Goal: Information Seeking & Learning: Learn about a topic

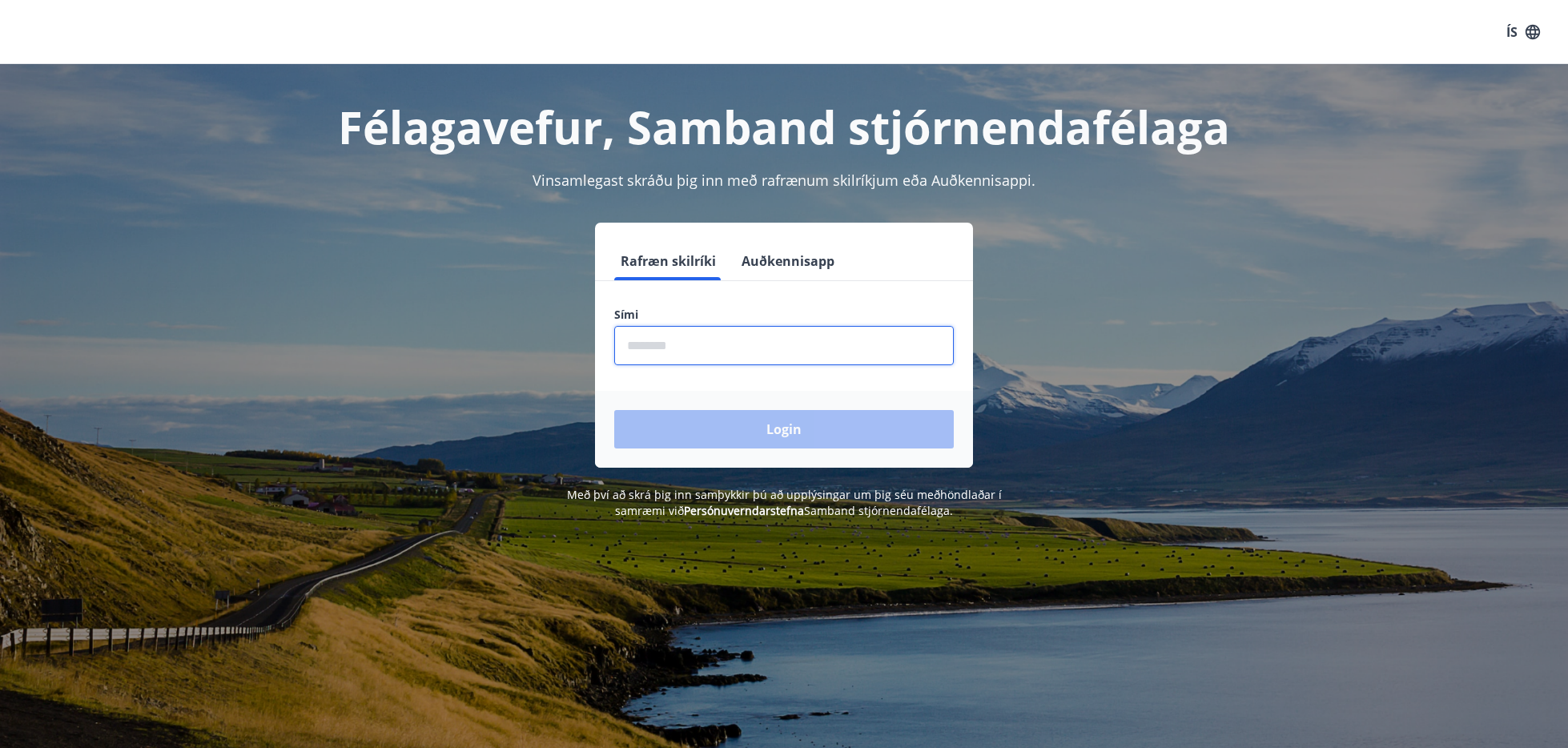
click at [720, 335] on input "phone" at bounding box center [784, 345] width 339 height 39
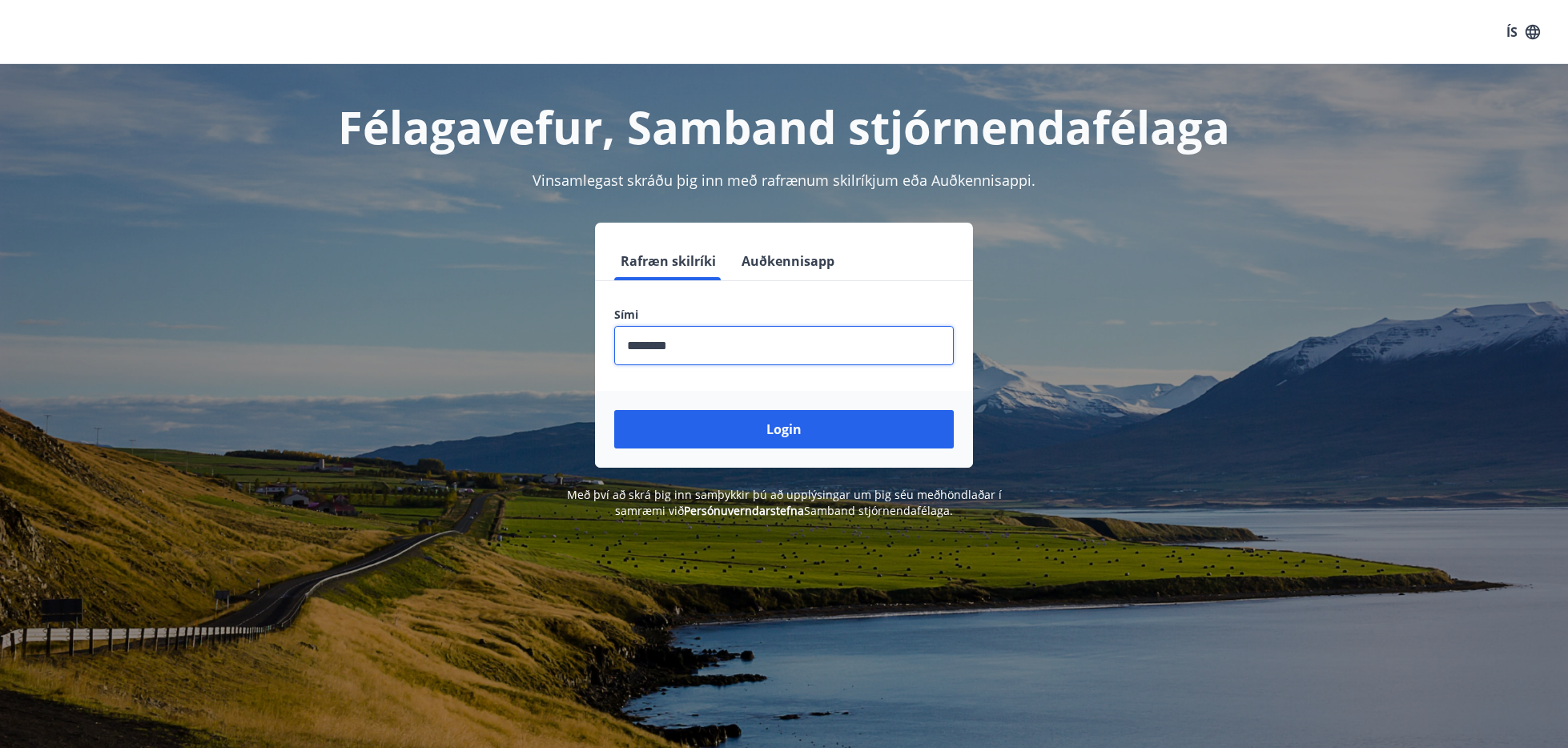
type input "********"
click at [614, 411] on button "Login" at bounding box center [784, 430] width 339 height 38
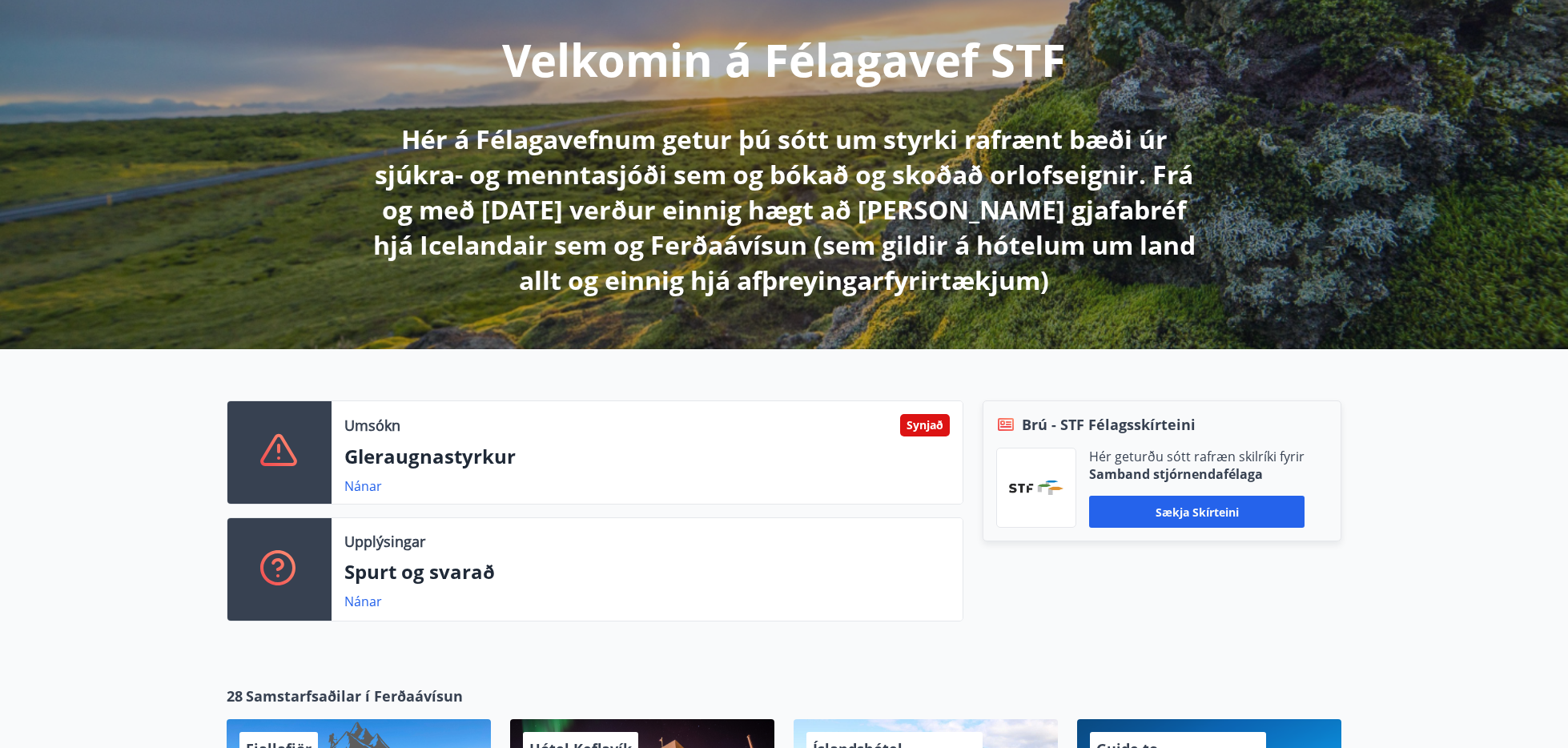
scroll to position [194, 0]
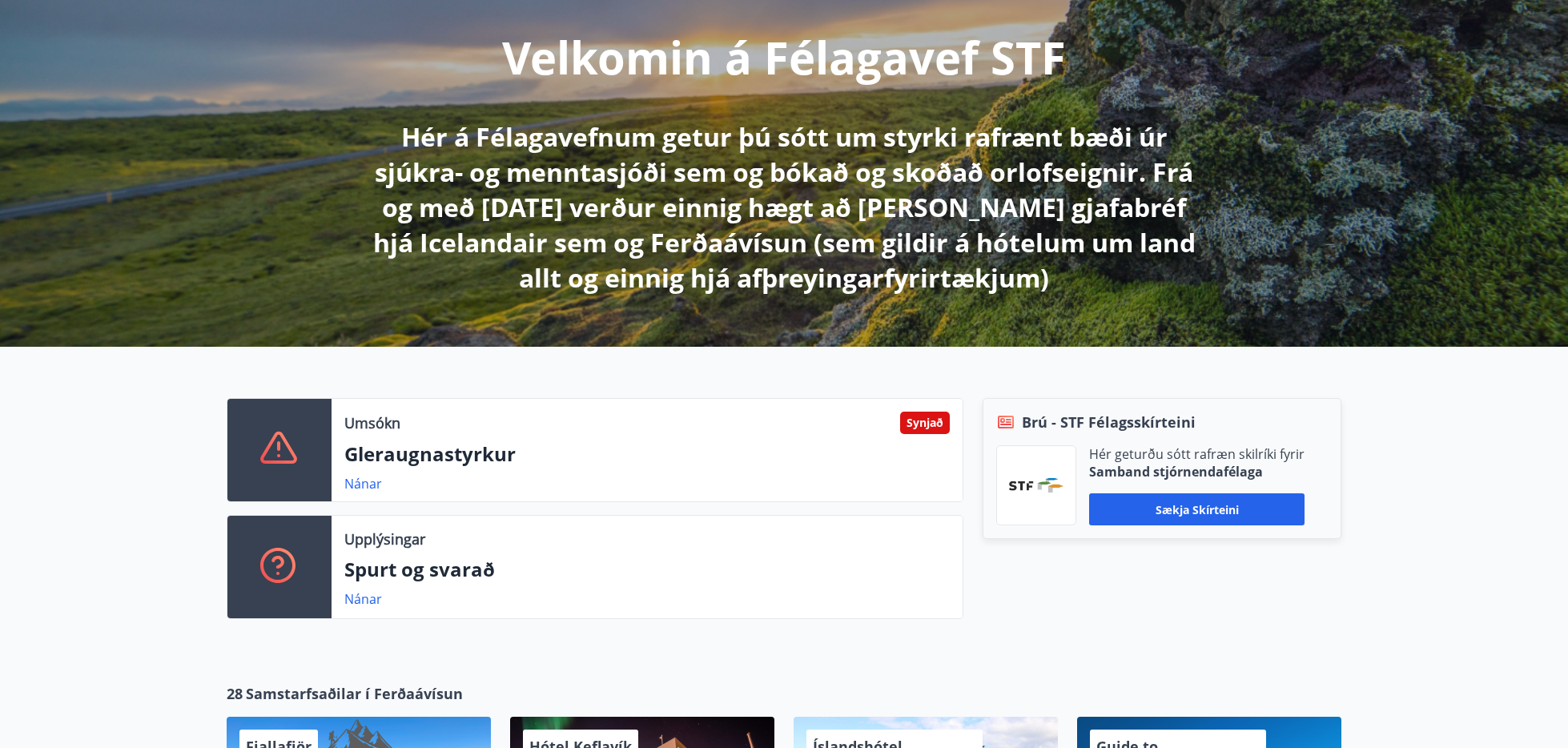
drag, startPoint x: 642, startPoint y: 459, endPoint x: 627, endPoint y: 460, distance: 15.0
click at [642, 459] on p "Gleraugnastyrkur" at bounding box center [647, 454] width 606 height 27
click at [374, 483] on link "Nánar" at bounding box center [362, 484] width 37 height 17
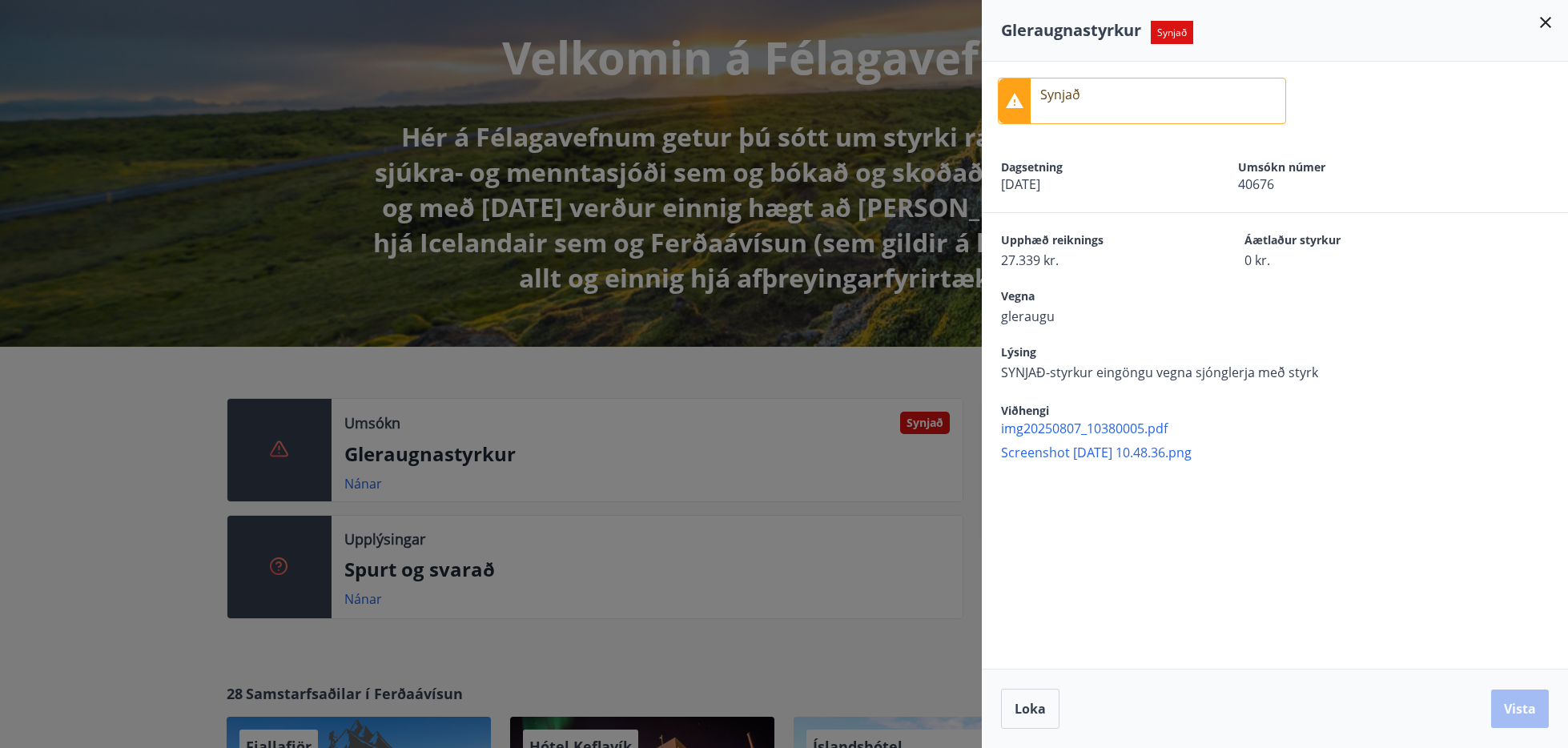
click at [95, 449] on div at bounding box center [784, 374] width 1568 height 748
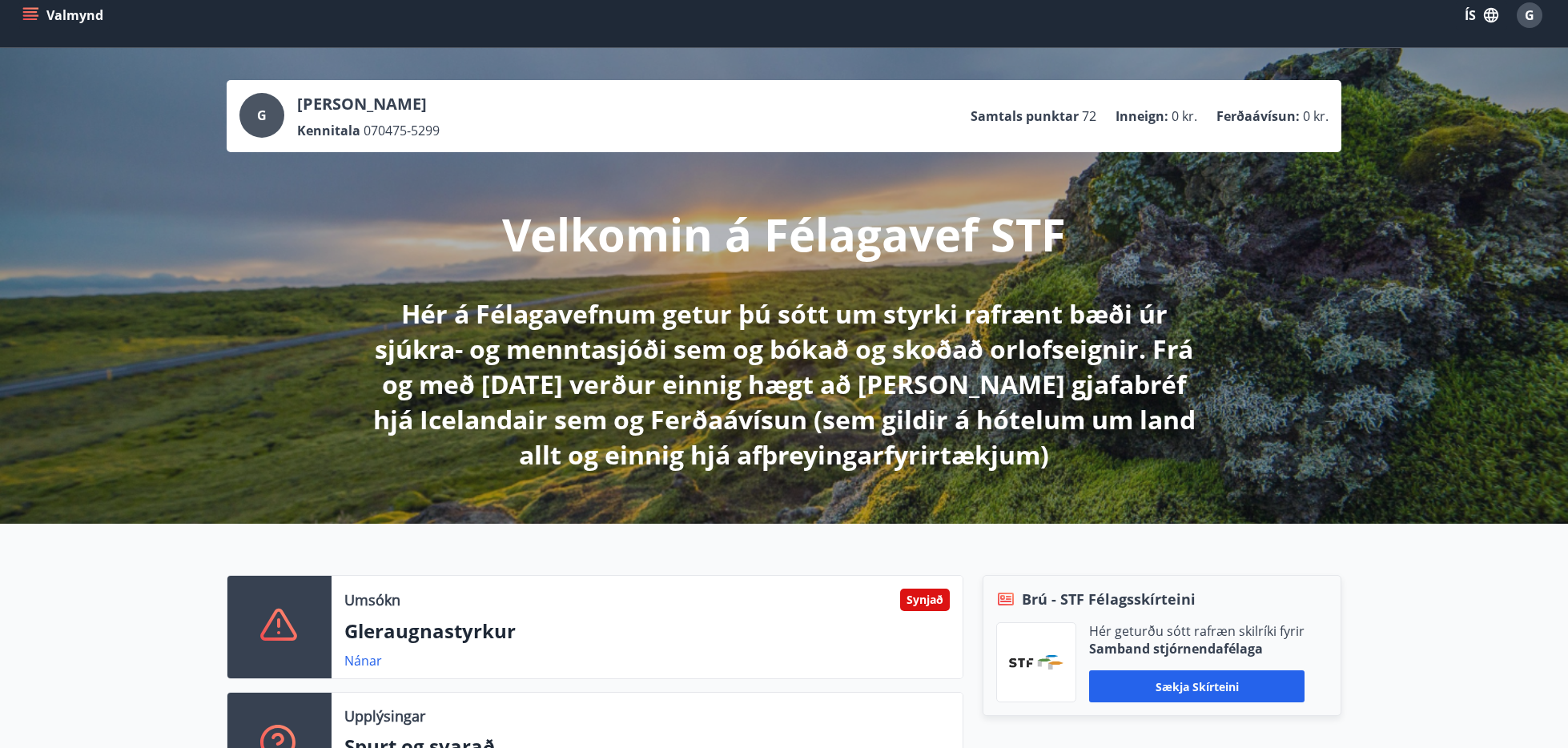
scroll to position [0, 0]
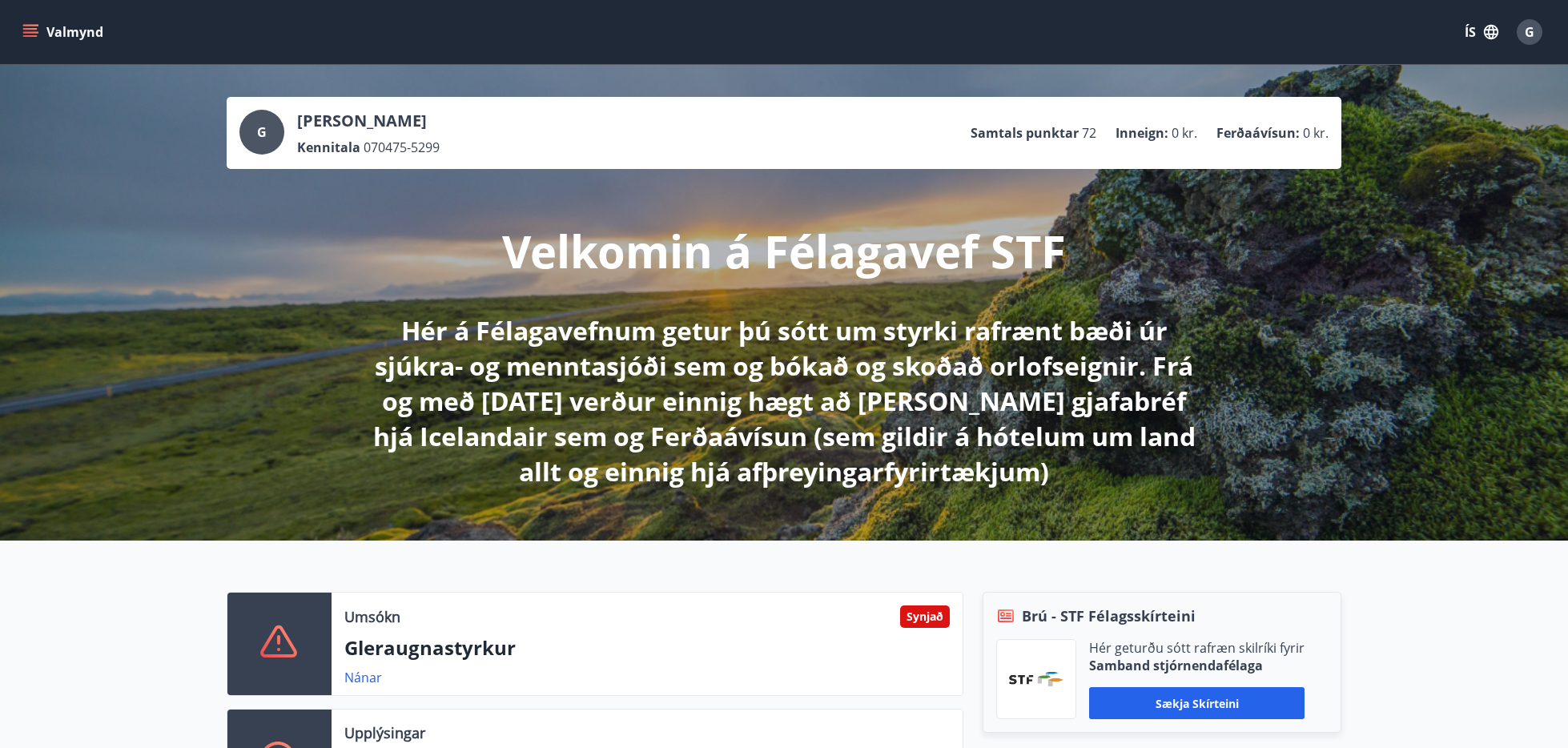
click at [33, 32] on icon "menu" at bounding box center [32, 32] width 17 height 2
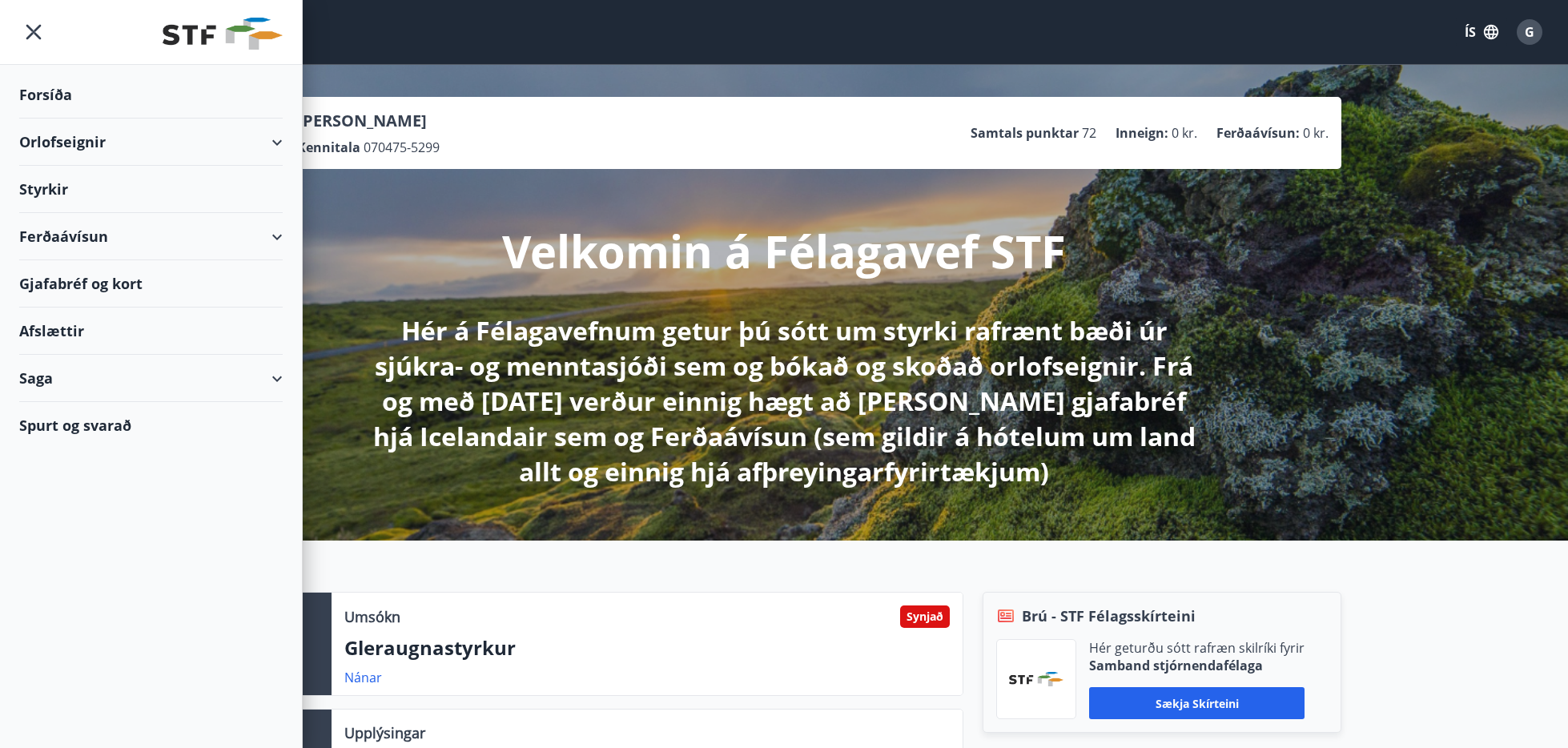
click at [61, 189] on div "Styrkir" at bounding box center [151, 188] width 263 height 47
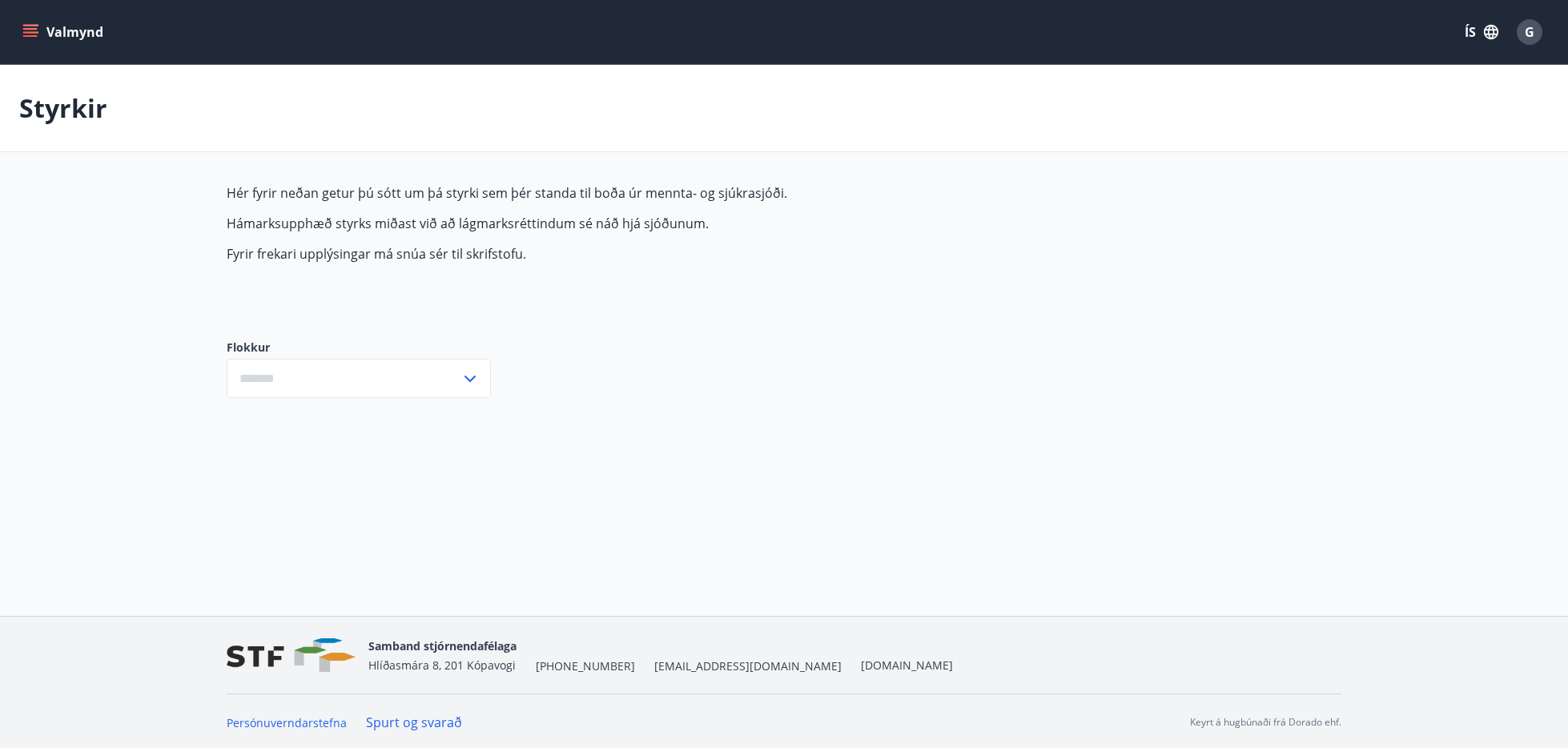
type input "***"
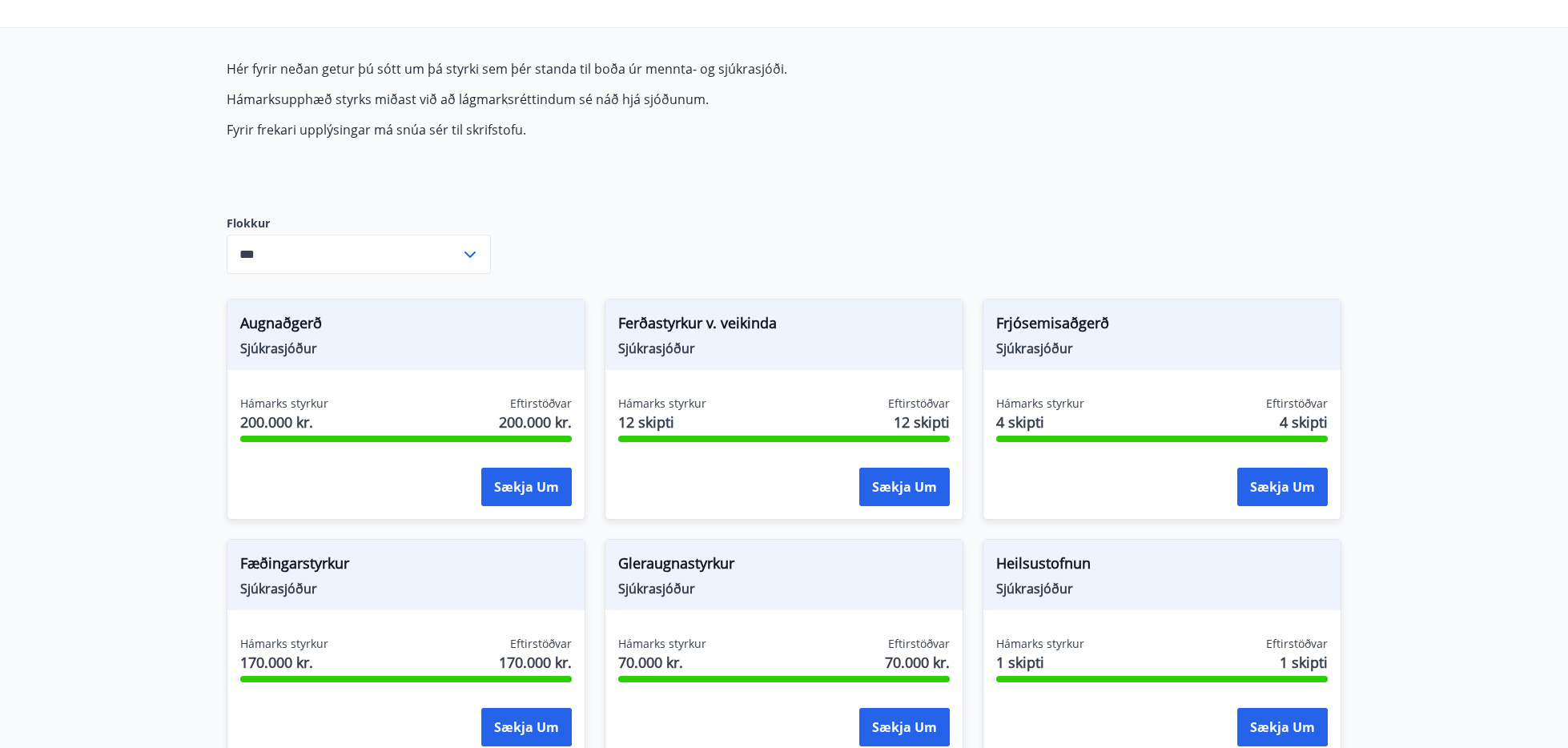
scroll to position [120, 0]
